Goal: Information Seeking & Learning: Learn about a topic

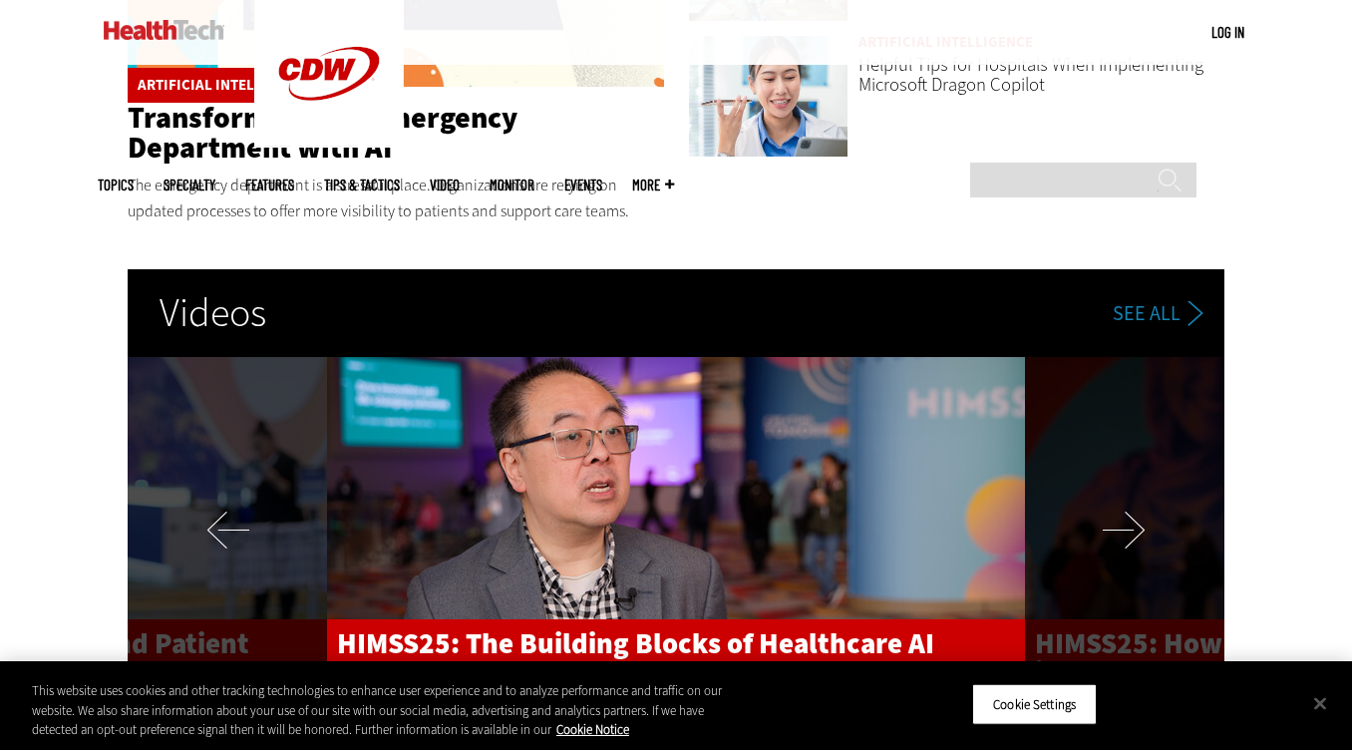
scroll to position [3488, 0]
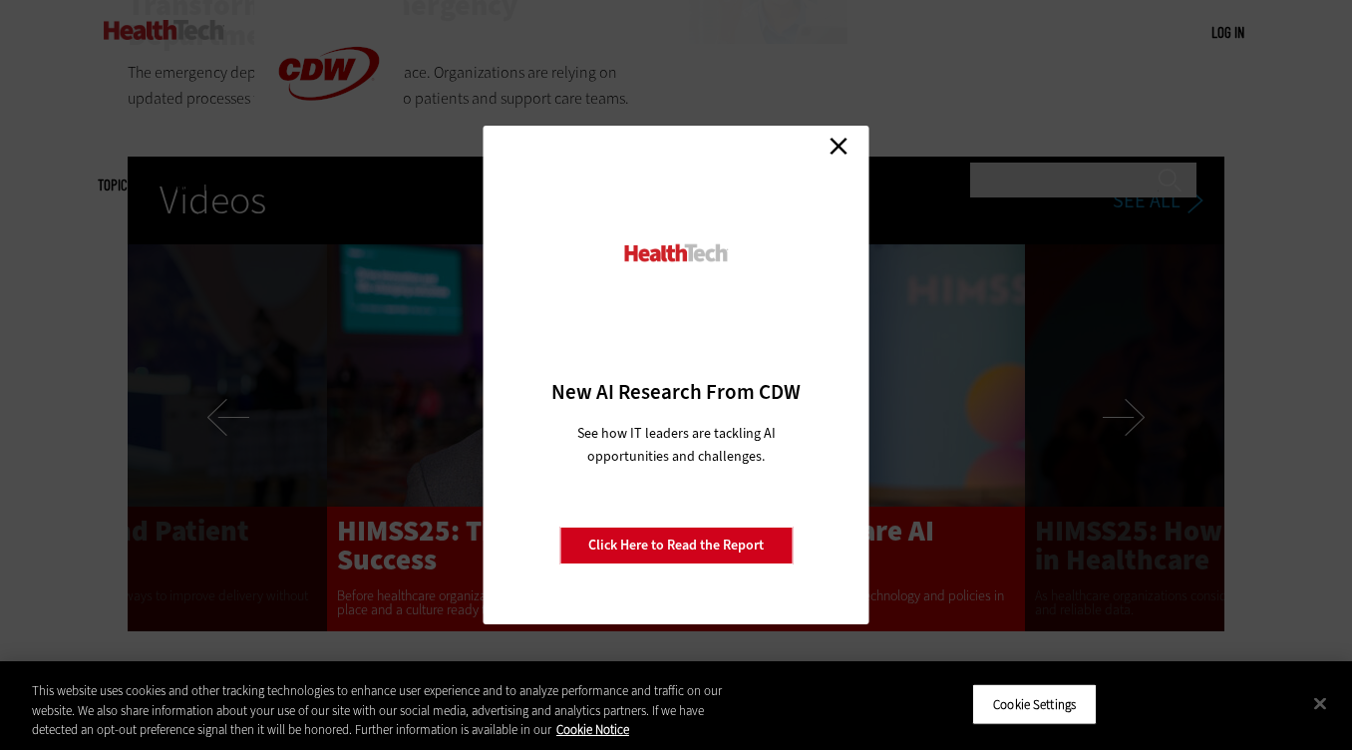
click at [838, 146] on link "Close" at bounding box center [838, 146] width 30 height 30
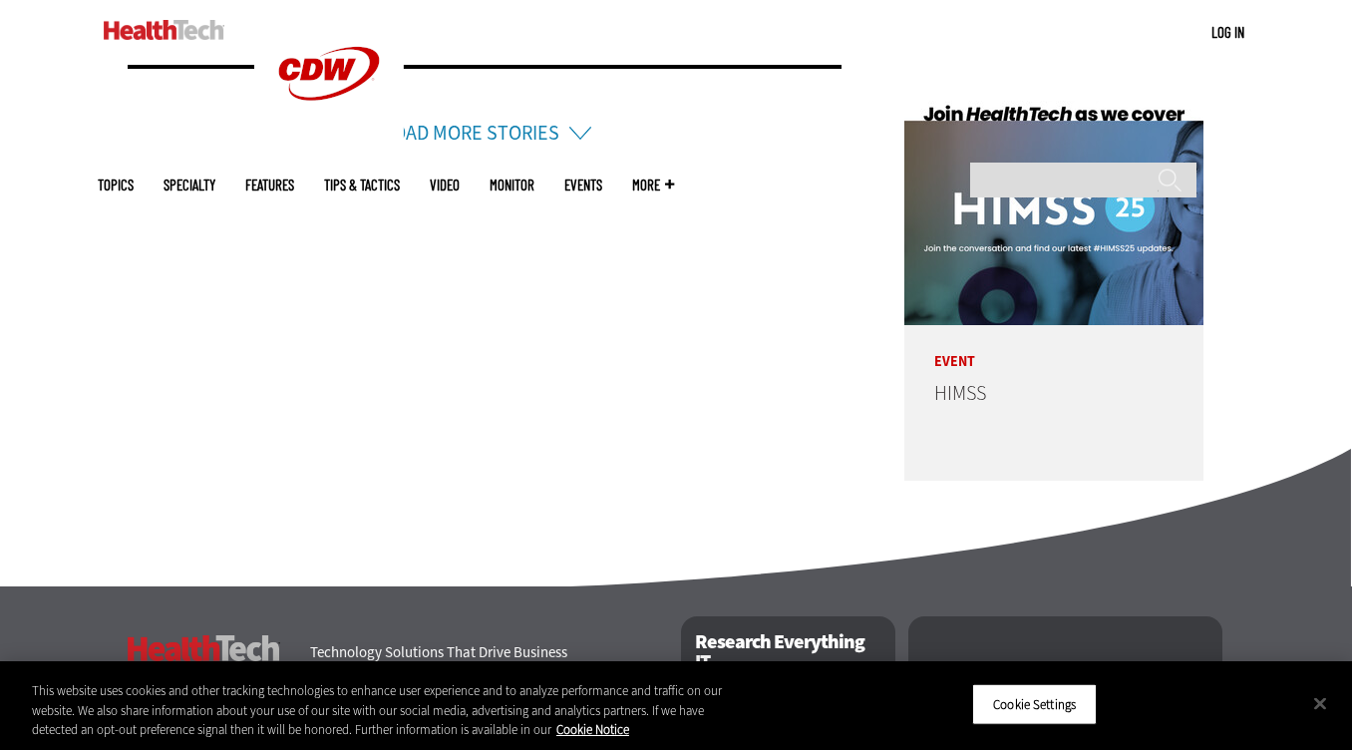
scroll to position [5014, 0]
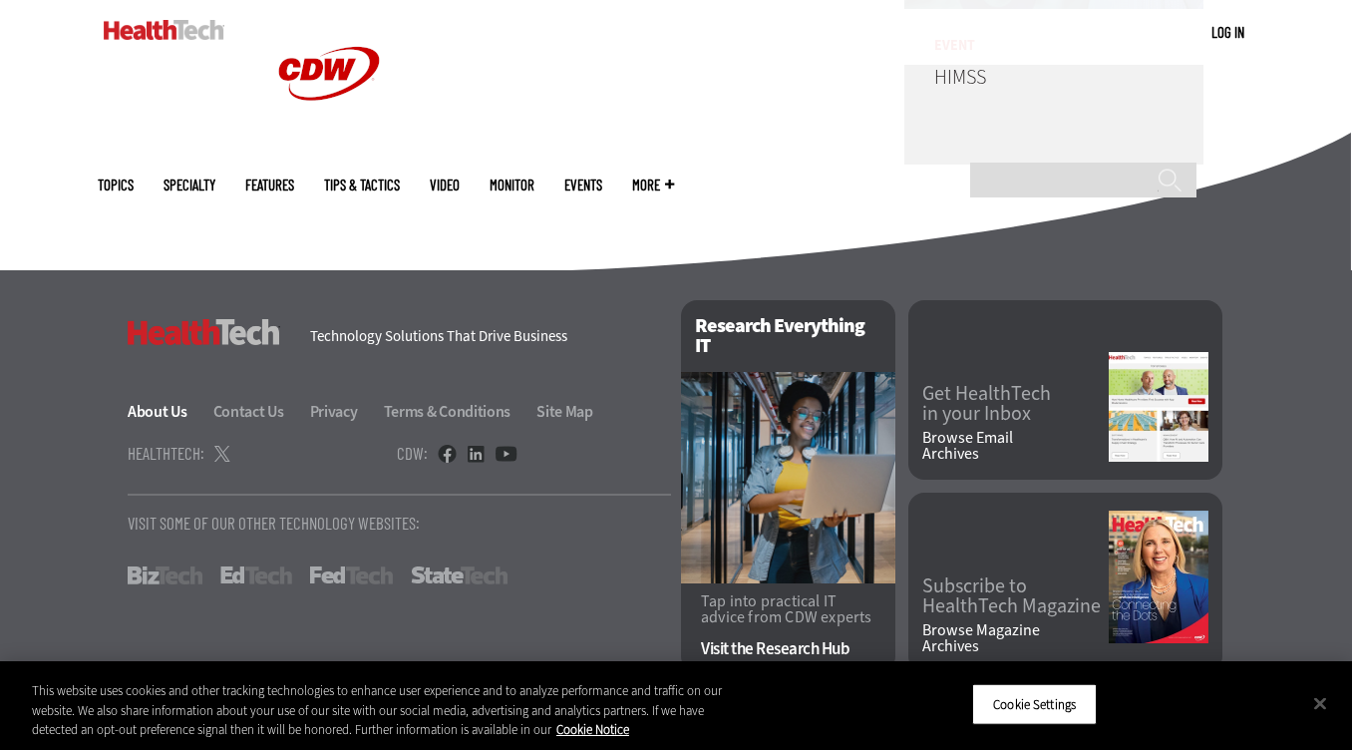
click at [152, 409] on link "About Us" at bounding box center [169, 411] width 83 height 21
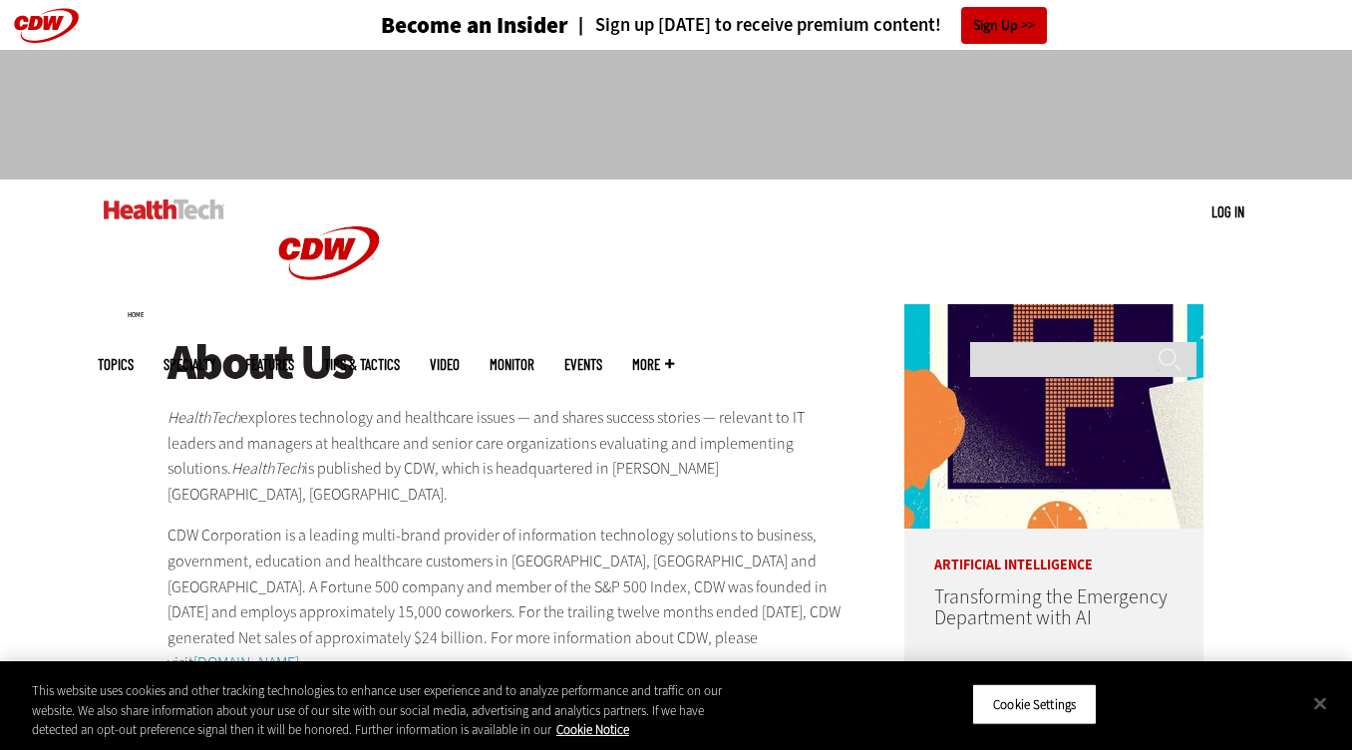
click at [44, 32] on header "Become an Insider Sign up today to receive premium content! Sign Up" at bounding box center [676, 25] width 1352 height 50
click at [46, 23] on header "Become an Insider Sign up today to receive premium content! Sign Up" at bounding box center [676, 25] width 1352 height 50
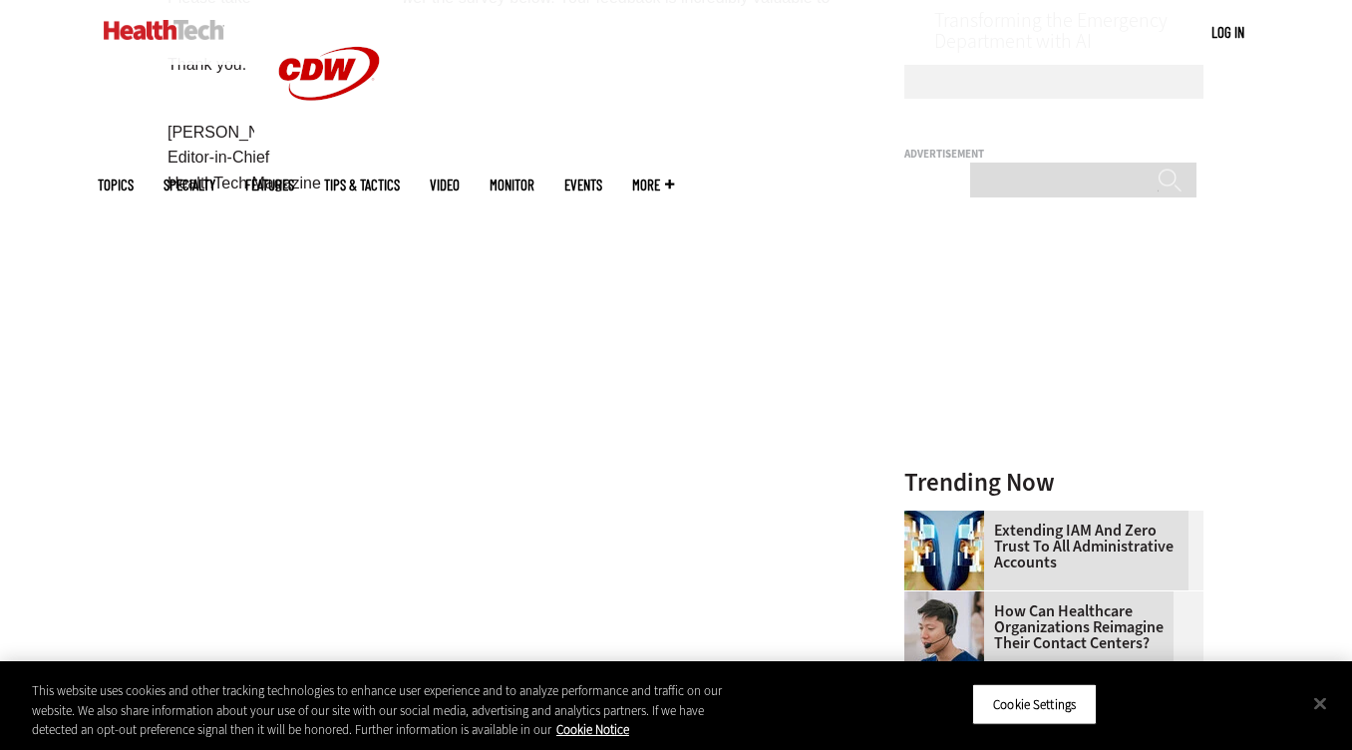
scroll to position [649, 0]
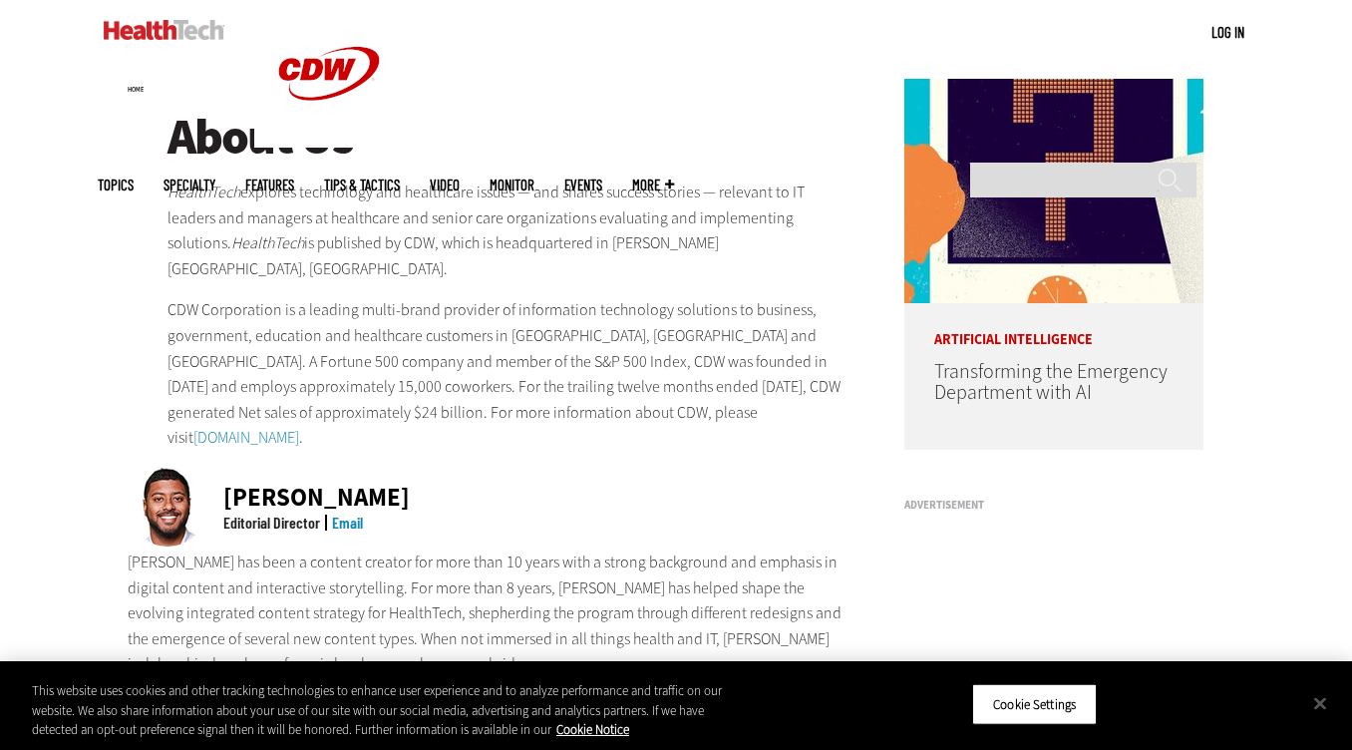
scroll to position [186, 0]
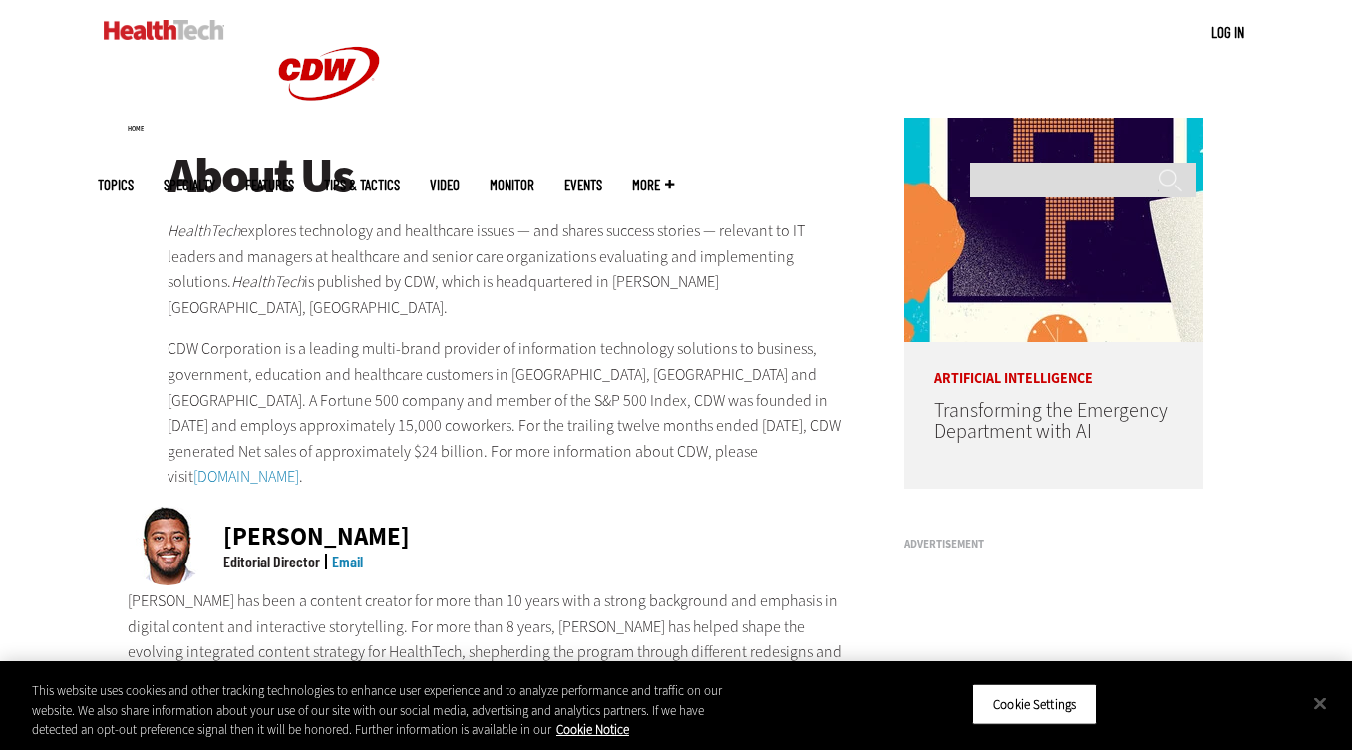
click at [134, 177] on span "Topics" at bounding box center [116, 184] width 36 height 15
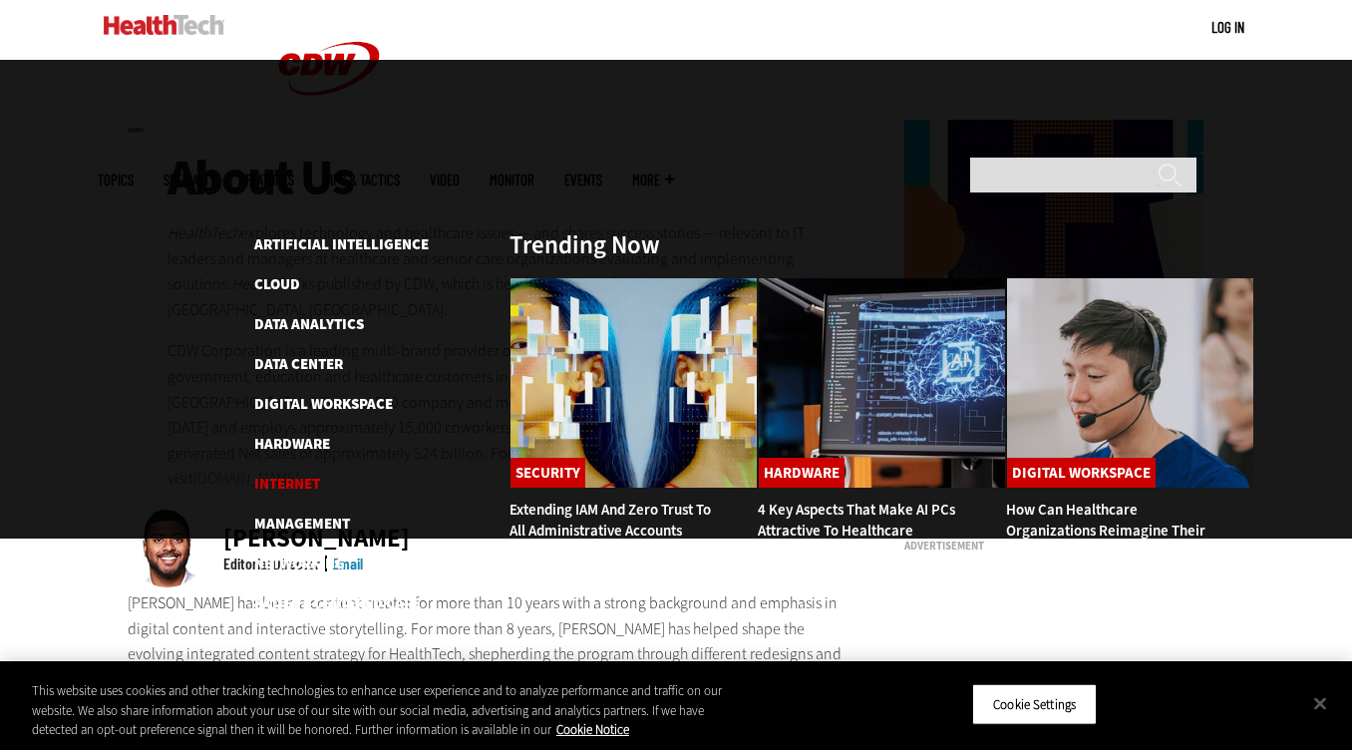
scroll to position [171, 0]
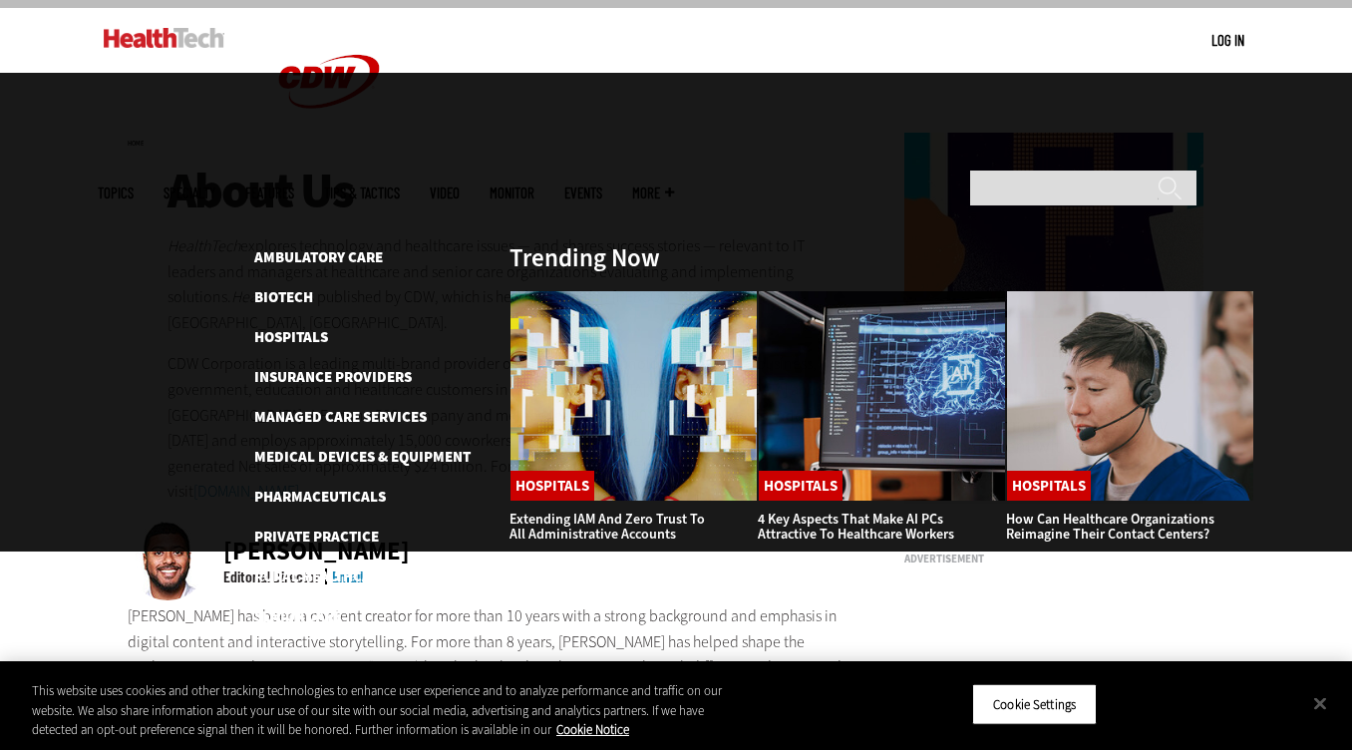
click at [215, 185] on span "Specialty" at bounding box center [189, 192] width 52 height 15
click at [294, 185] on link "Features" at bounding box center [269, 192] width 49 height 15
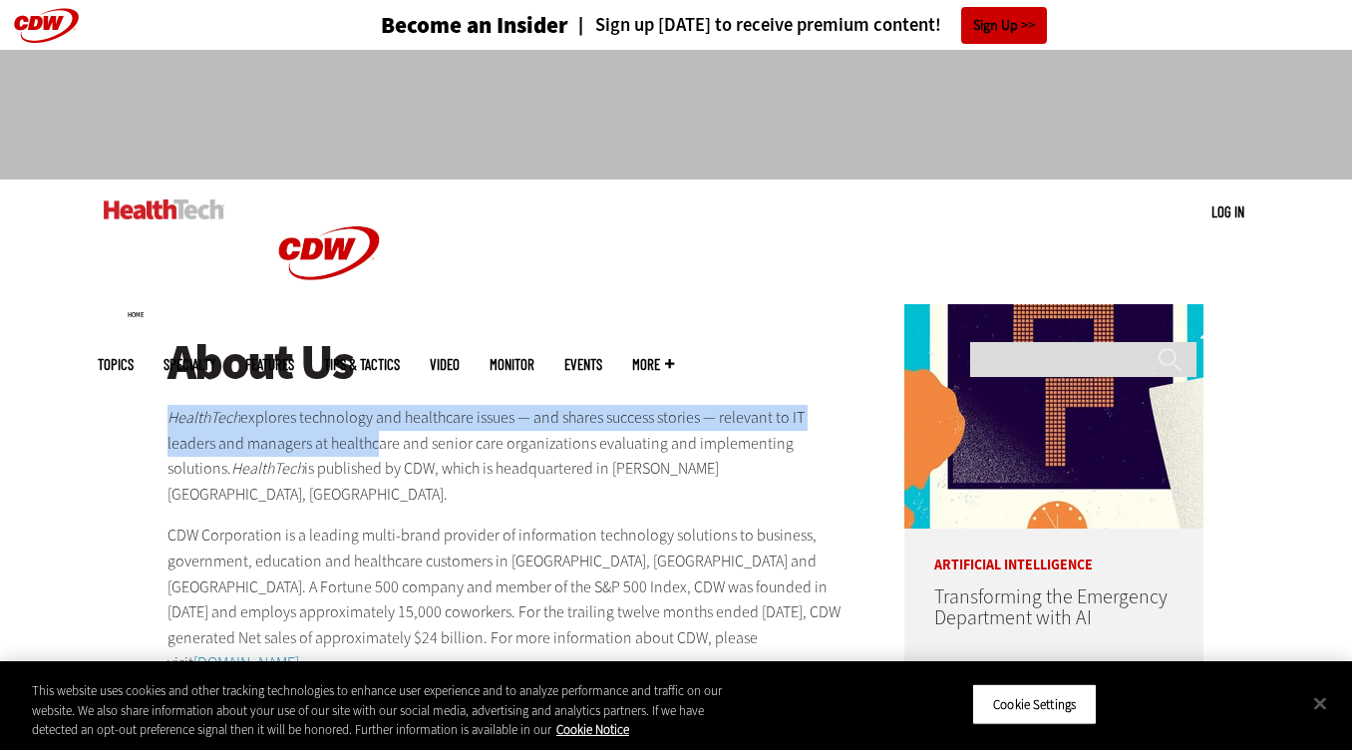
drag, startPoint x: 169, startPoint y: 412, endPoint x: 372, endPoint y: 443, distance: 204.7
click at [372, 443] on p "HealthTech explores technology and healthcare issues — and shares success stori…" at bounding box center [509, 456] width 684 height 102
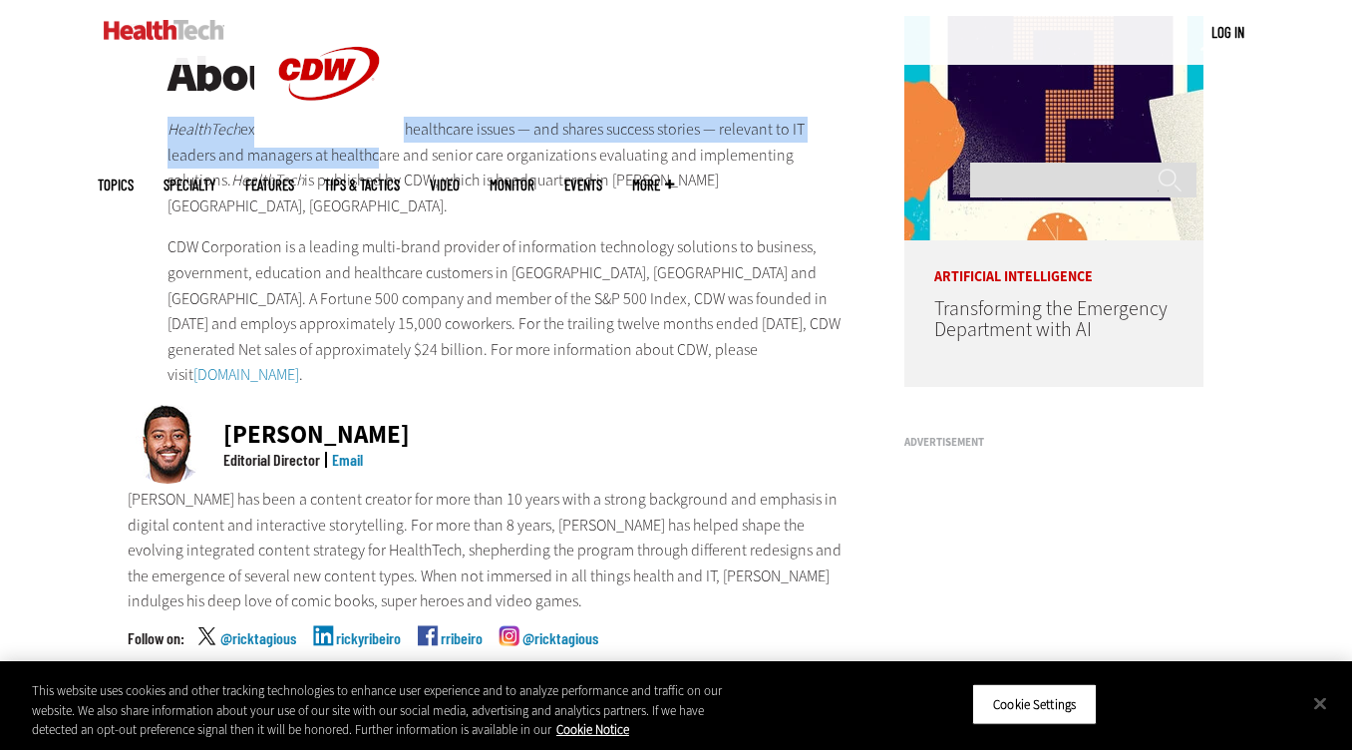
scroll to position [290, 0]
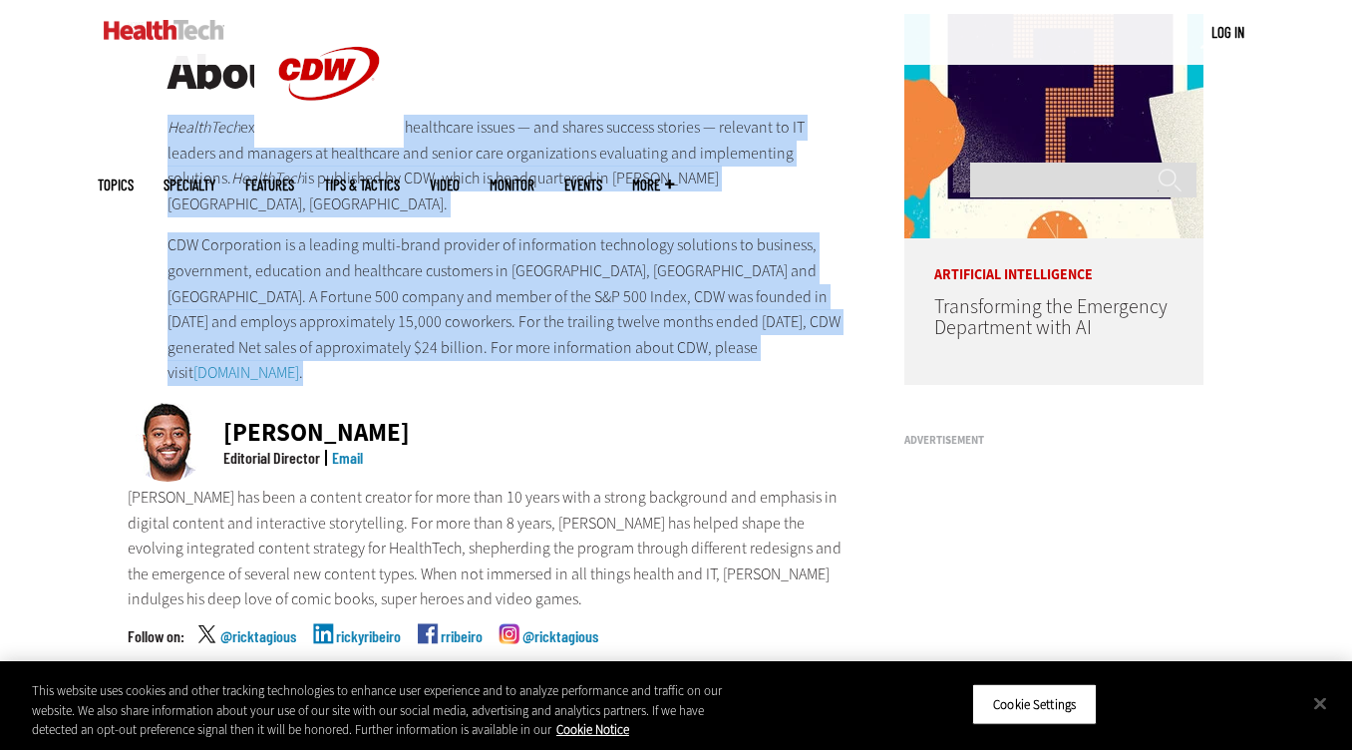
click at [333, 341] on p "CDW Corporation is a leading multi-brand provider of information technology sol…" at bounding box center [509, 309] width 684 height 154
copy div "HealthTech explores technology and healthcare issues — and shares success stori…"
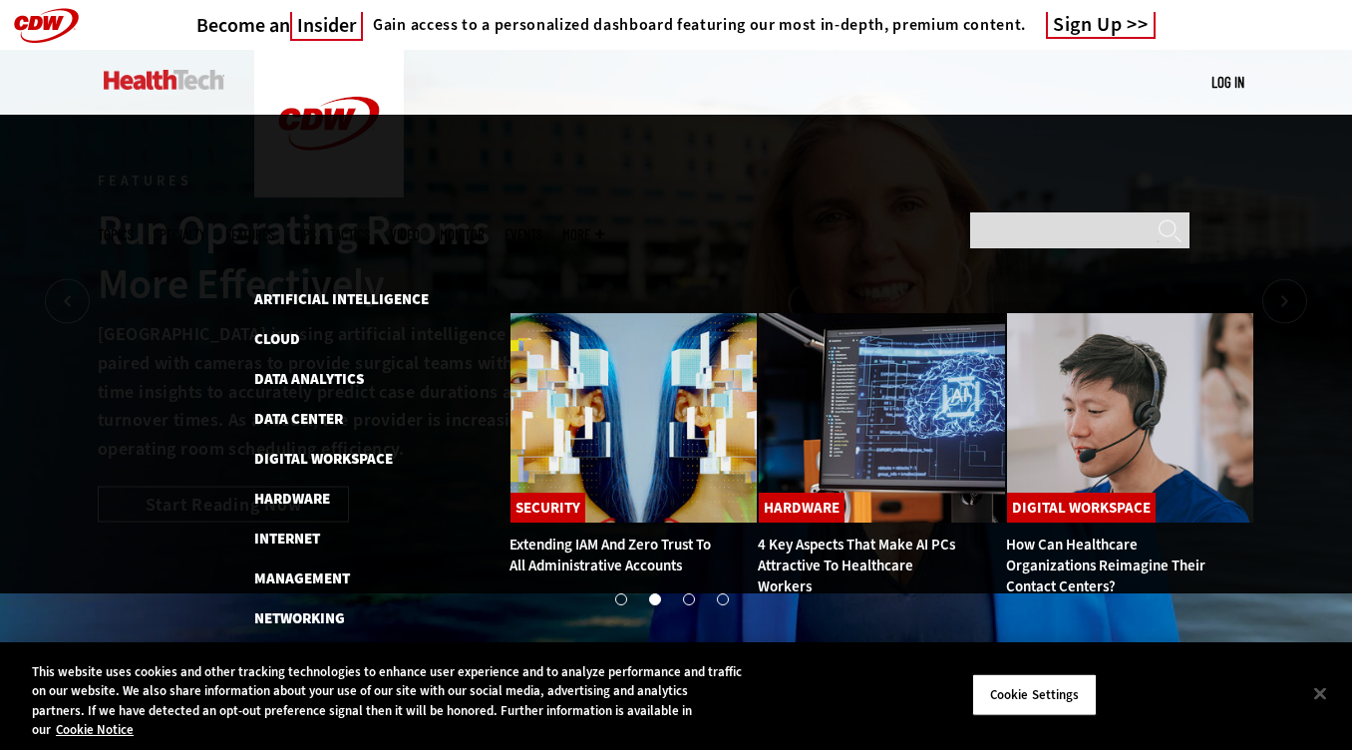
click at [178, 90] on link at bounding box center [164, 80] width 121 height 60
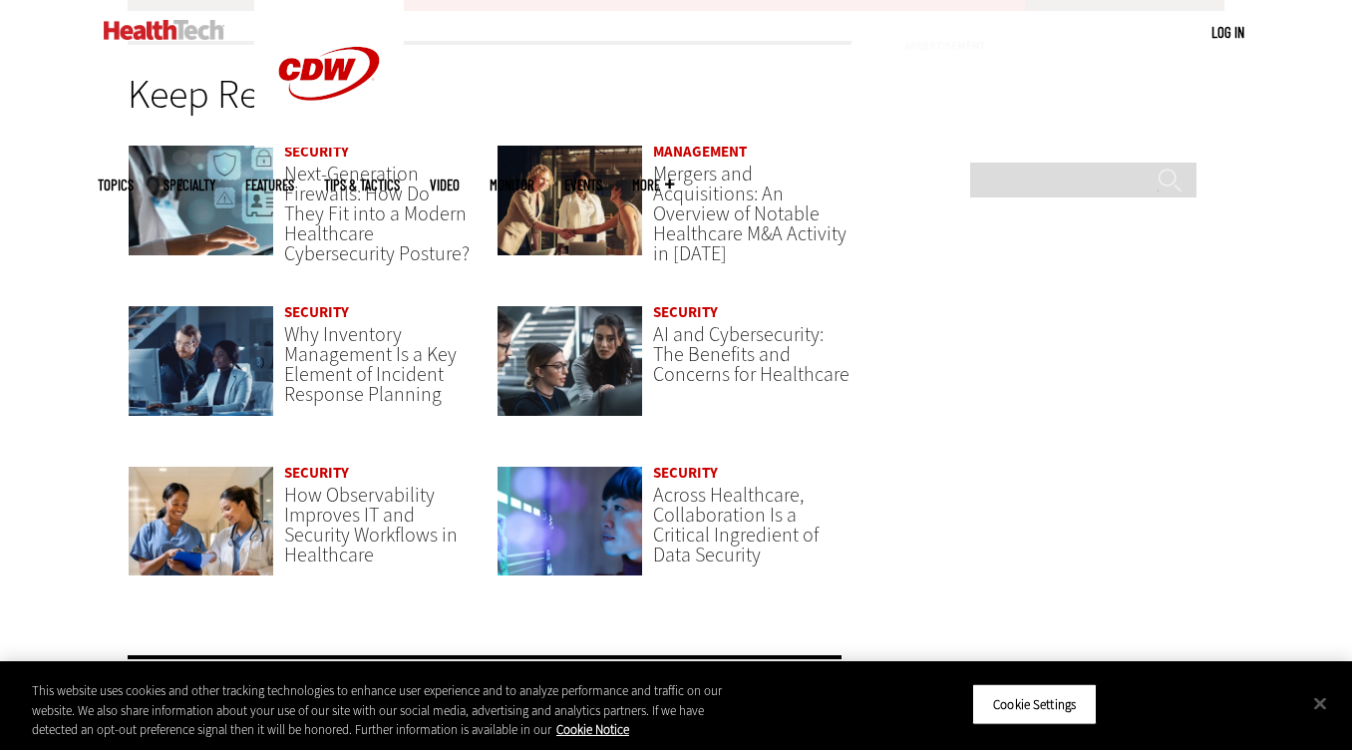
scroll to position [4113, 0]
